Goal: Transaction & Acquisition: Purchase product/service

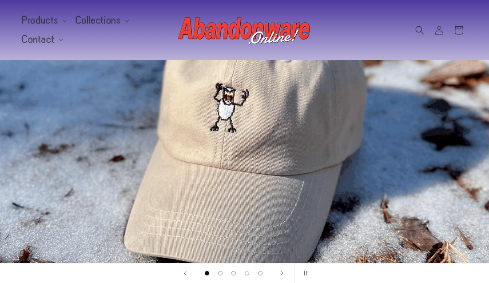
scroll to position [7, 0]
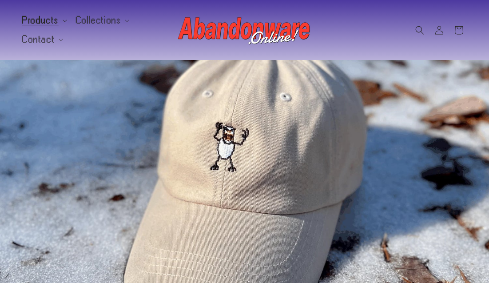
click at [52, 19] on span "Products" at bounding box center [40, 20] width 36 height 8
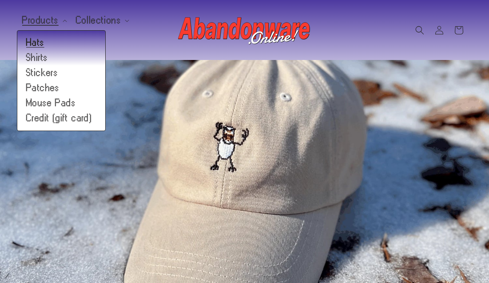
click at [33, 44] on link "Hats" at bounding box center [61, 42] width 88 height 15
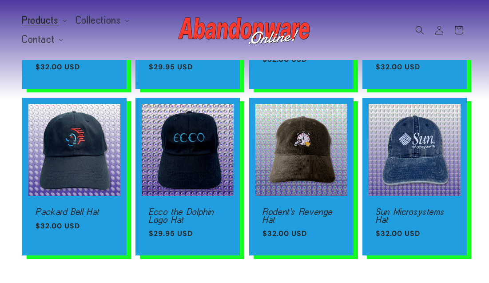
scroll to position [630, 0]
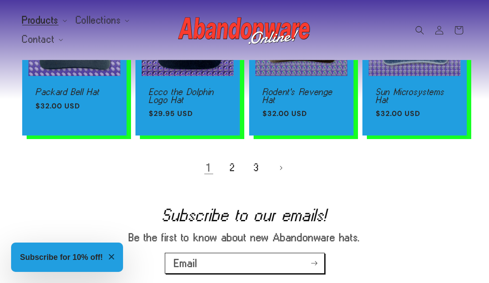
click at [242, 168] on ul "1 2 3" at bounding box center [244, 168] width 445 height 20
click at [231, 168] on link "2" at bounding box center [233, 168] width 20 height 20
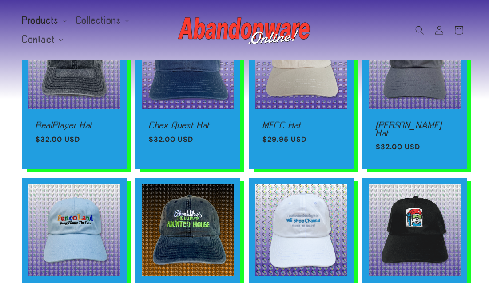
scroll to position [136, 0]
